Goal: Task Accomplishment & Management: Manage account settings

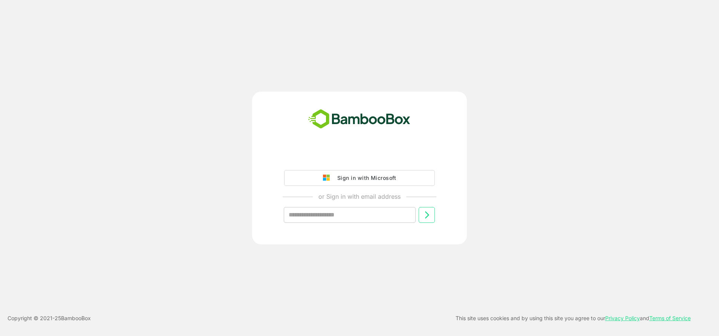
click at [342, 148] on div "Sign in with Microsoft or Sign in with email address ​" at bounding box center [359, 168] width 215 height 153
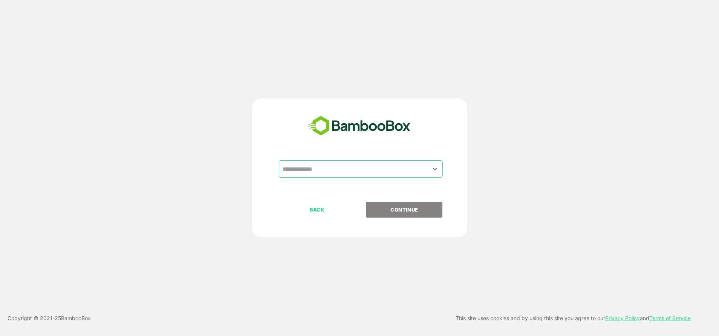
click at [355, 174] on input "text" at bounding box center [360, 169] width 161 height 14
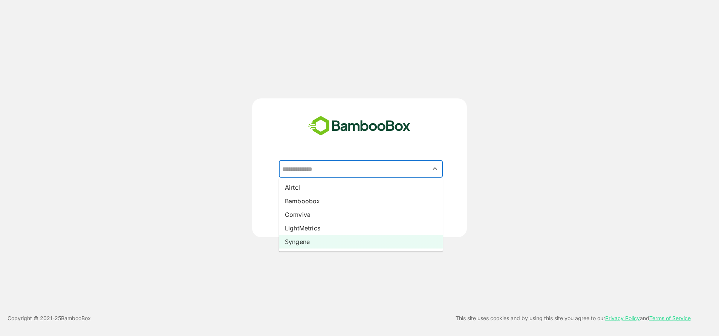
click at [310, 243] on li "Syngene" at bounding box center [361, 242] width 164 height 14
type input "*******"
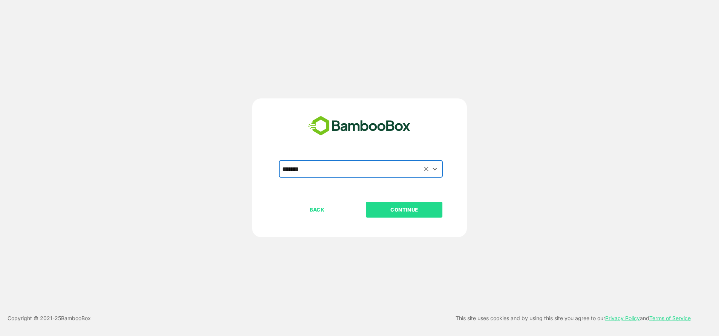
click at [403, 211] on p "CONTINUE" at bounding box center [404, 209] width 75 height 8
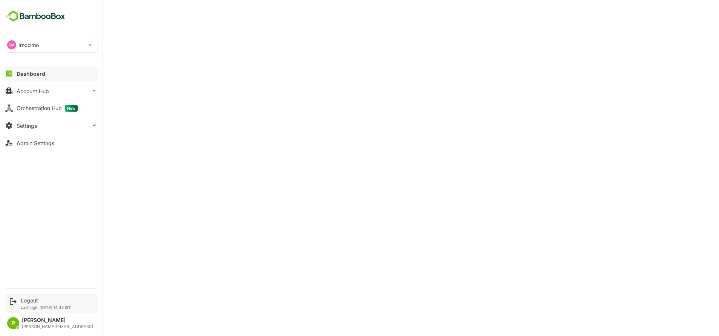
click at [21, 301] on div "Logout" at bounding box center [46, 300] width 50 height 6
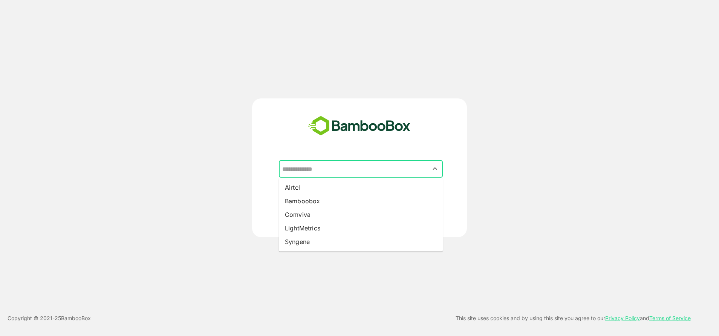
click at [342, 174] on input "text" at bounding box center [360, 169] width 161 height 14
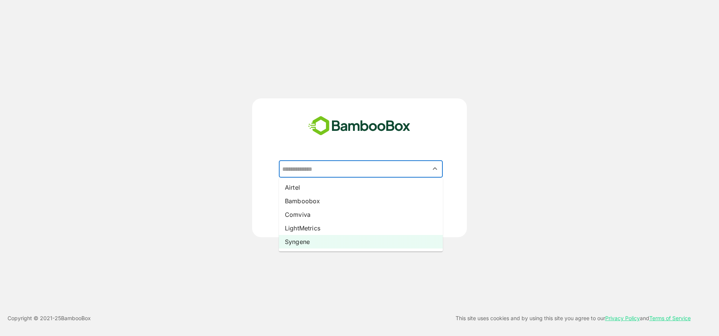
click at [312, 245] on li "Syngene" at bounding box center [361, 242] width 164 height 14
type input "*******"
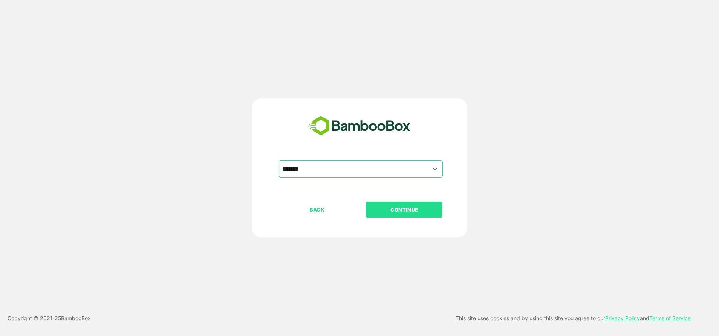
click at [427, 216] on button "CONTINUE" at bounding box center [404, 210] width 76 height 16
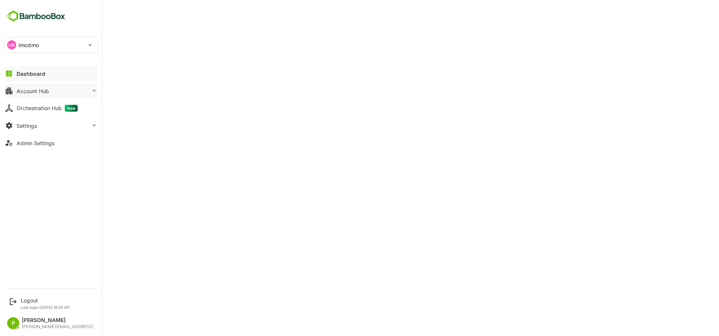
click at [52, 92] on button "Account Hub" at bounding box center [51, 90] width 94 height 15
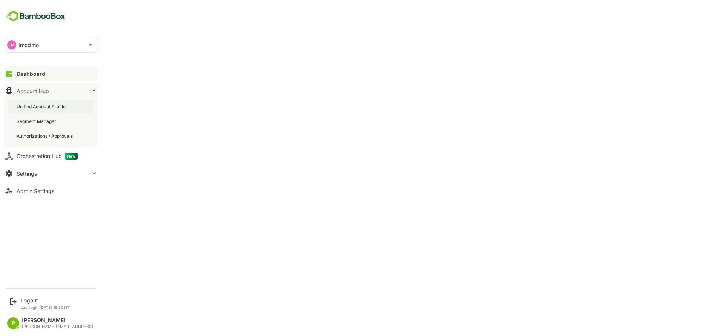
click at [54, 107] on div "Unified Account Profile" at bounding box center [42, 106] width 50 height 6
click at [35, 172] on div "Settings" at bounding box center [27, 173] width 20 height 6
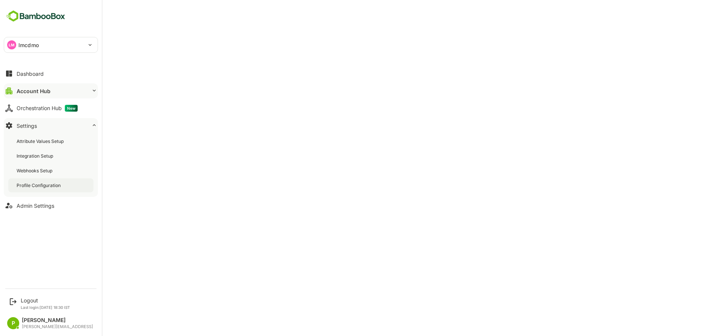
click at [45, 191] on div "Profile Configuration" at bounding box center [50, 185] width 85 height 14
click at [43, 298] on div "Logout" at bounding box center [45, 300] width 49 height 6
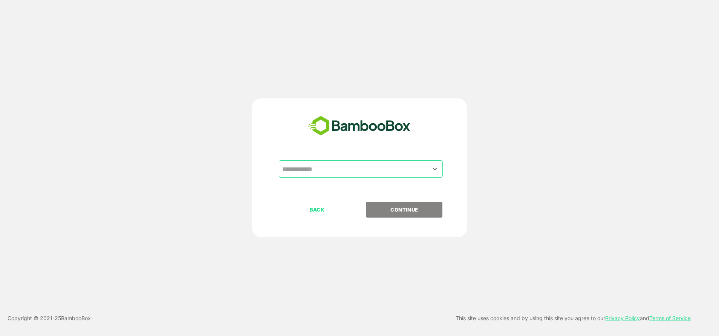
click at [375, 181] on div "​" at bounding box center [360, 180] width 188 height 41
click at [351, 173] on input "text" at bounding box center [360, 169] width 161 height 14
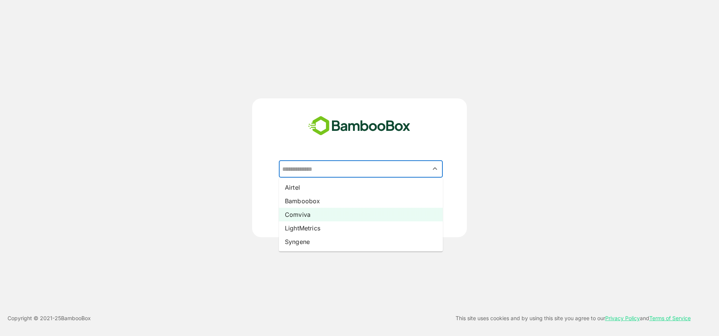
click at [297, 214] on li "Comviva" at bounding box center [361, 215] width 164 height 14
type input "*******"
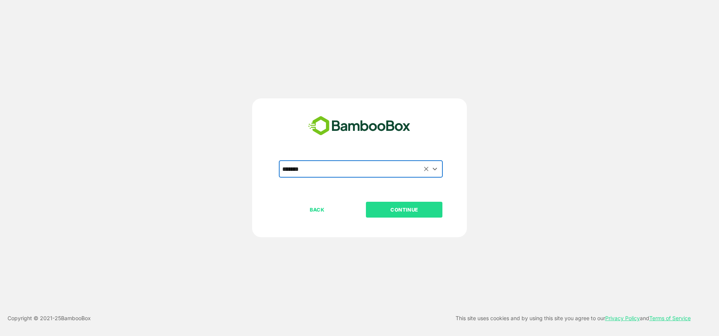
click at [400, 208] on p "CONTINUE" at bounding box center [404, 209] width 75 height 8
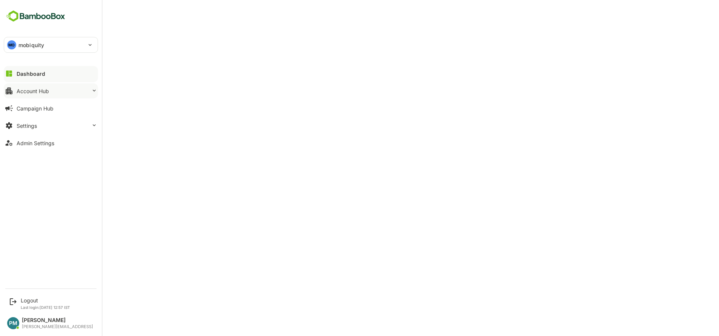
click at [69, 91] on button "Account Hub" at bounding box center [51, 90] width 94 height 15
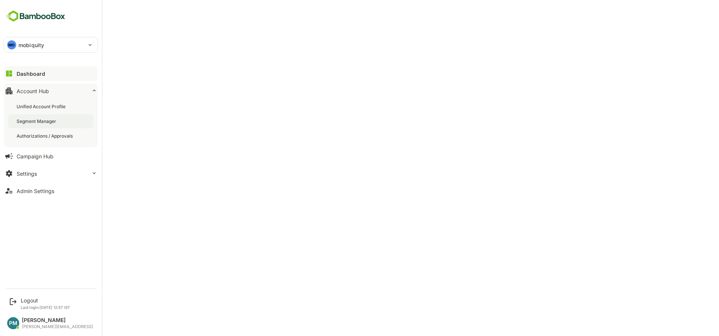
click at [55, 118] on div "Segment Manager" at bounding box center [37, 121] width 41 height 6
click at [60, 170] on button "Settings" at bounding box center [51, 173] width 94 height 15
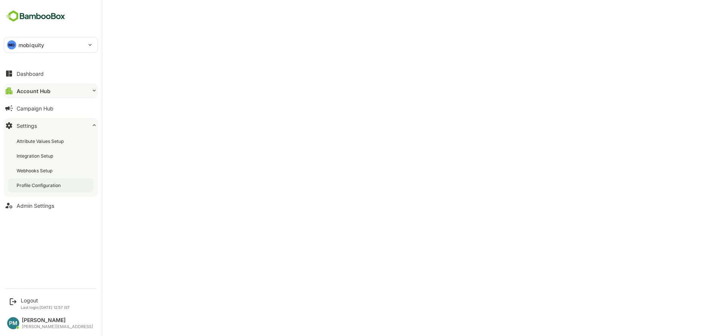
click at [43, 188] on div "Profile Configuration" at bounding box center [50, 185] width 85 height 14
click at [30, 88] on div "Account Hub" at bounding box center [33, 91] width 32 height 6
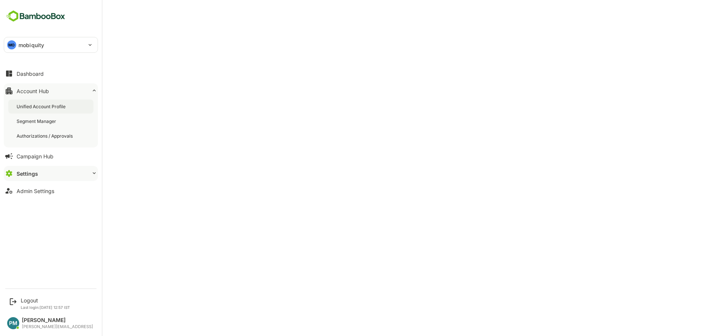
click at [47, 105] on div "Unified Account Profile" at bounding box center [42, 106] width 50 height 6
click at [21, 302] on div "Logout" at bounding box center [45, 300] width 49 height 6
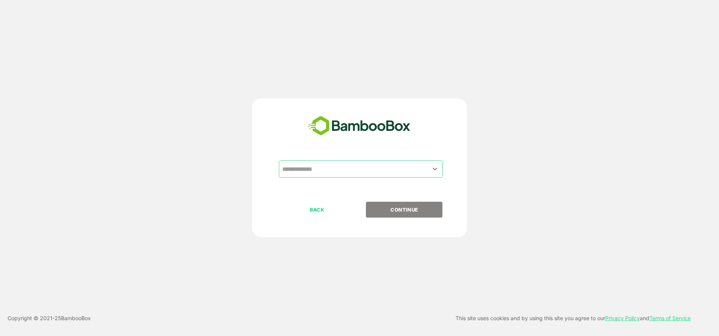
click at [328, 173] on input "text" at bounding box center [360, 169] width 161 height 14
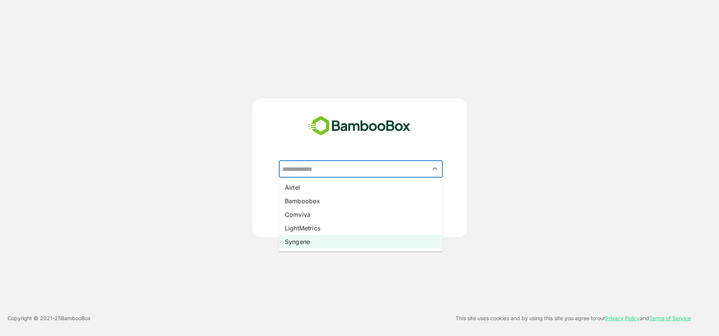
click at [320, 237] on li "Syngene" at bounding box center [361, 242] width 164 height 14
type input "*******"
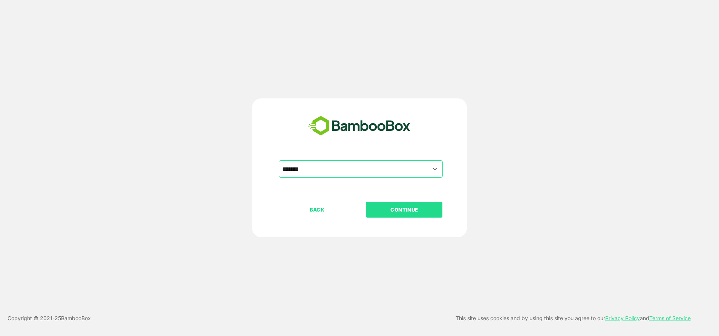
click at [400, 213] on p "CONTINUE" at bounding box center [404, 209] width 75 height 8
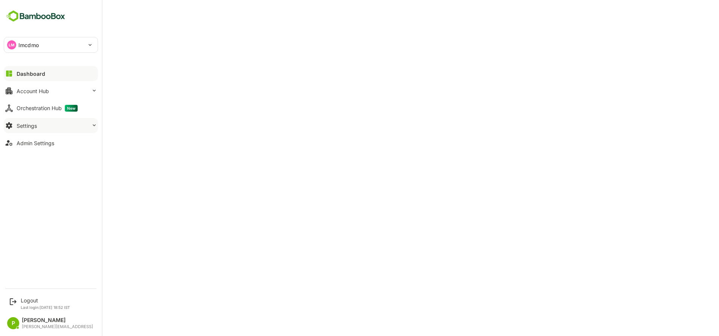
click at [66, 122] on button "Settings" at bounding box center [51, 125] width 94 height 15
click at [47, 92] on div "Account Hub" at bounding box center [33, 91] width 32 height 6
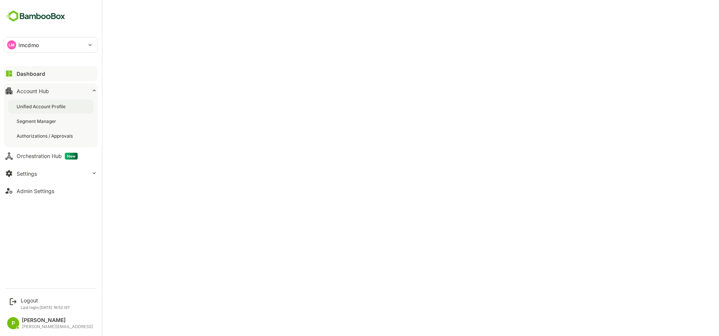
click at [61, 106] on div "Unified Account Profile" at bounding box center [42, 106] width 50 height 6
